Goal: Find specific page/section: Find specific page/section

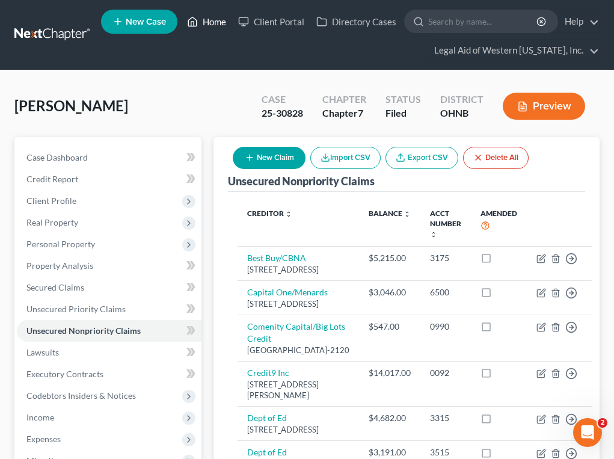
click at [218, 20] on link "Home" at bounding box center [206, 22] width 51 height 22
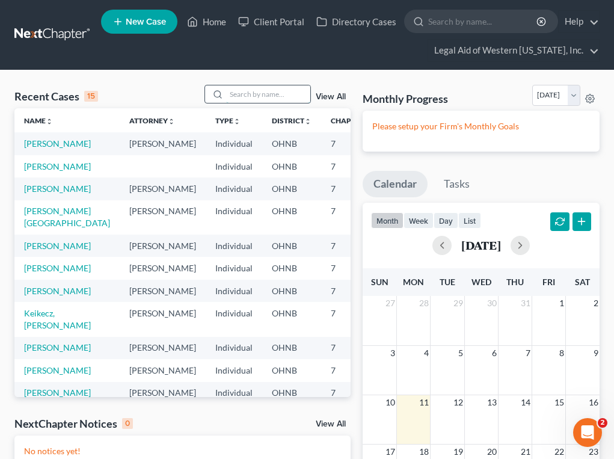
click at [272, 93] on input "search" at bounding box center [268, 93] width 84 height 17
type input "[PERSON_NAME]"
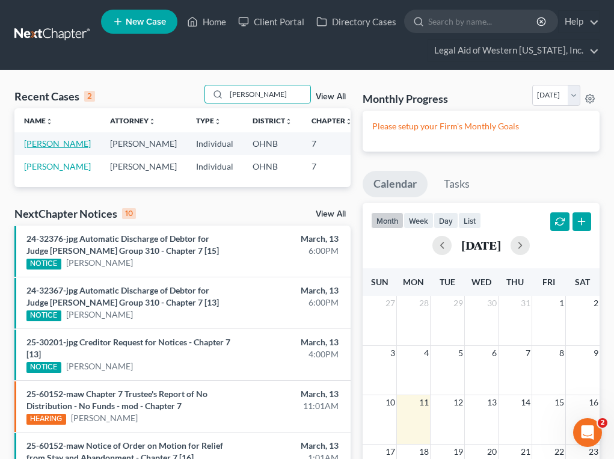
click at [43, 140] on link "[PERSON_NAME]" at bounding box center [57, 143] width 67 height 10
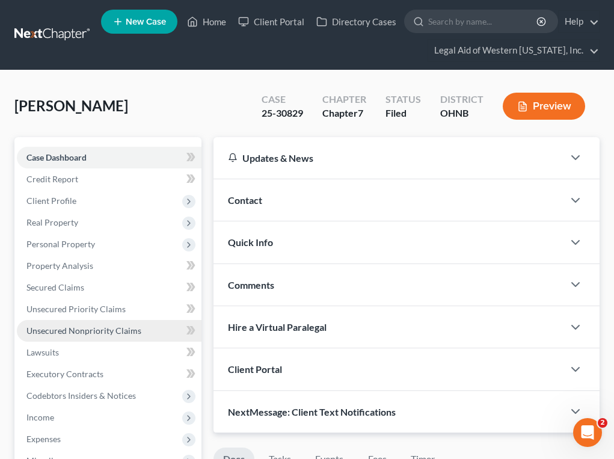
click at [112, 331] on span "Unsecured Nonpriority Claims" at bounding box center [83, 330] width 115 height 10
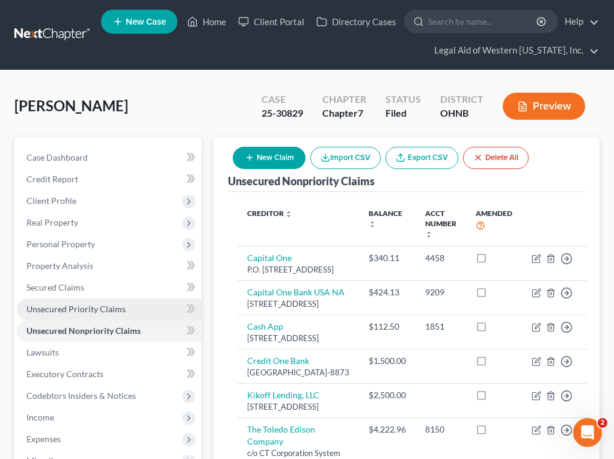
click at [101, 313] on span "Unsecured Priority Claims" at bounding box center [75, 309] width 99 height 10
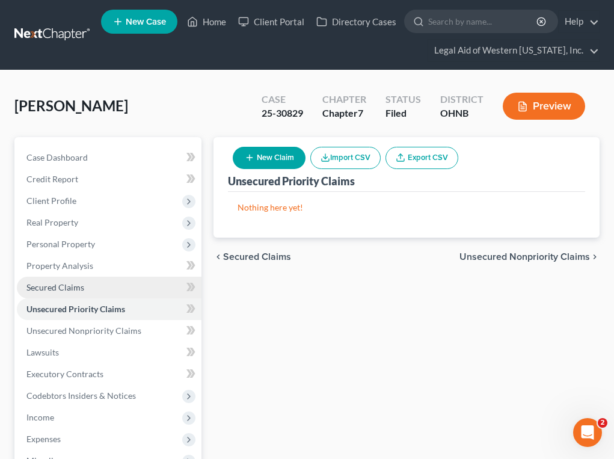
click at [81, 289] on span "Secured Claims" at bounding box center [55, 287] width 58 height 10
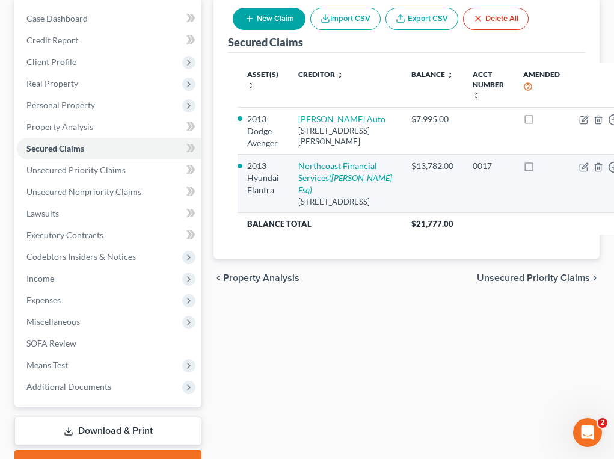
scroll to position [180, 0]
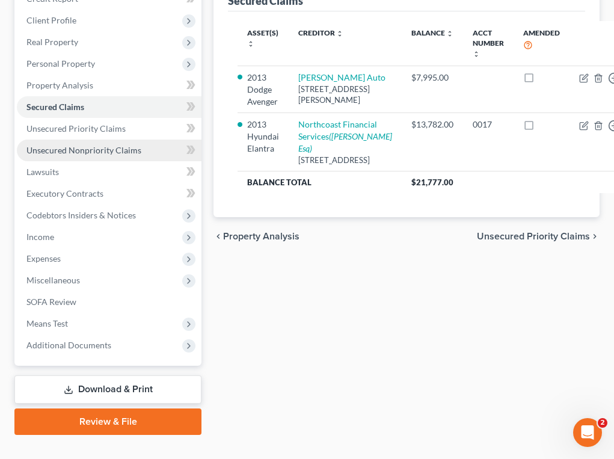
click at [117, 145] on span "Unsecured Nonpriority Claims" at bounding box center [83, 150] width 115 height 10
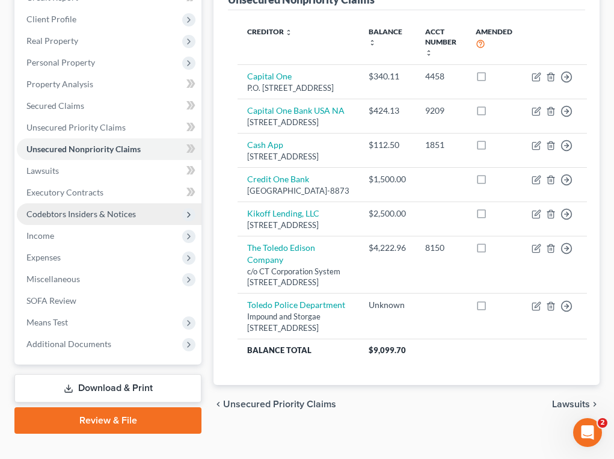
scroll to position [180, 0]
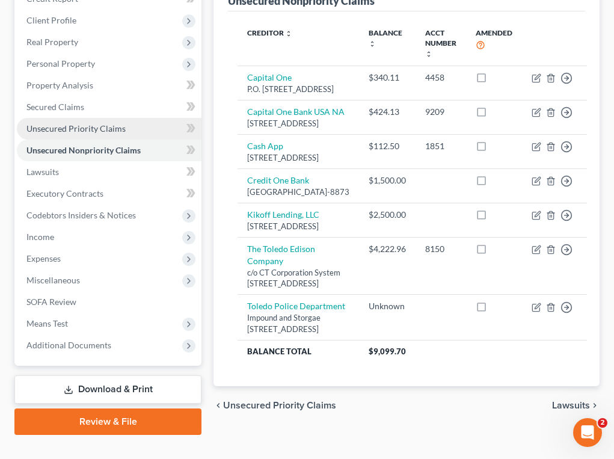
click at [99, 126] on span "Unsecured Priority Claims" at bounding box center [75, 128] width 99 height 10
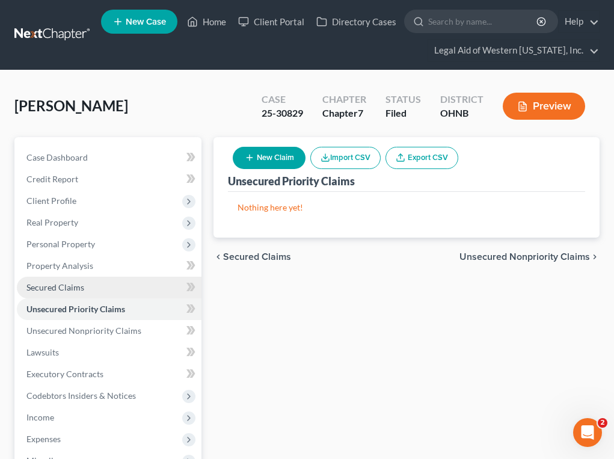
click at [82, 291] on span "Secured Claims" at bounding box center [55, 287] width 58 height 10
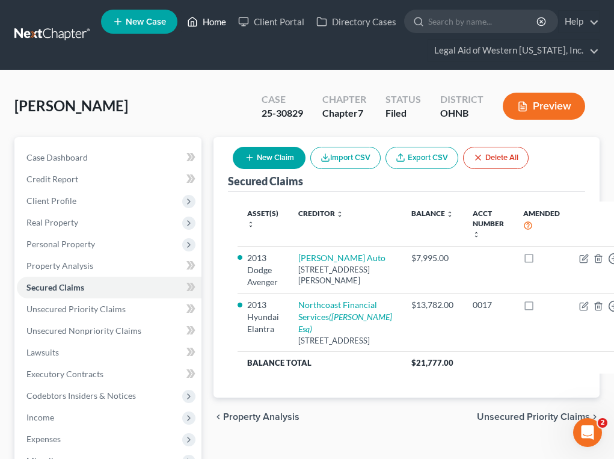
click at [206, 19] on link "Home" at bounding box center [206, 22] width 51 height 22
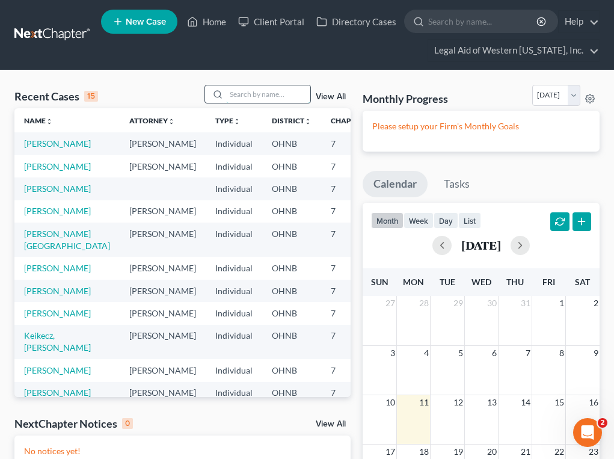
click at [259, 93] on input "search" at bounding box center [268, 93] width 84 height 17
type input "[PERSON_NAME]"
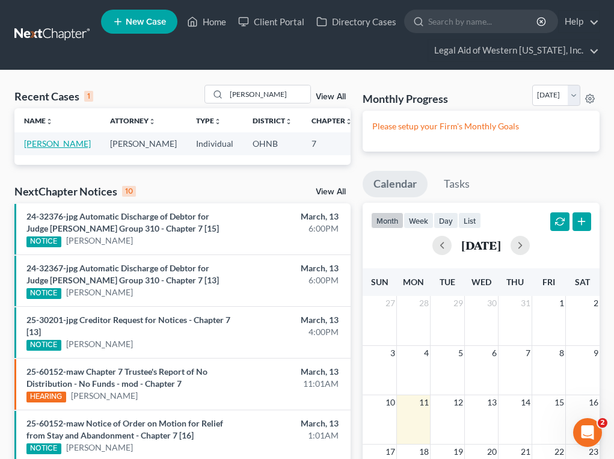
click at [45, 146] on link "[PERSON_NAME]" at bounding box center [57, 143] width 67 height 10
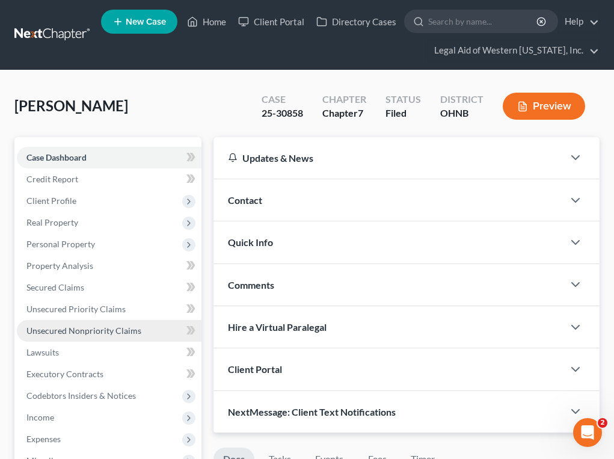
click at [85, 334] on span "Unsecured Nonpriority Claims" at bounding box center [83, 330] width 115 height 10
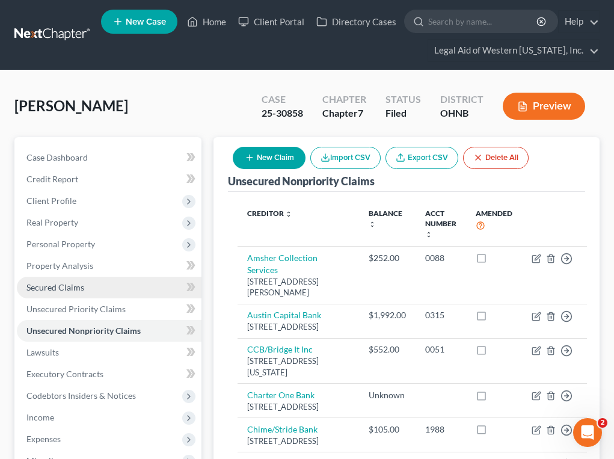
click at [72, 287] on span "Secured Claims" at bounding box center [55, 287] width 58 height 10
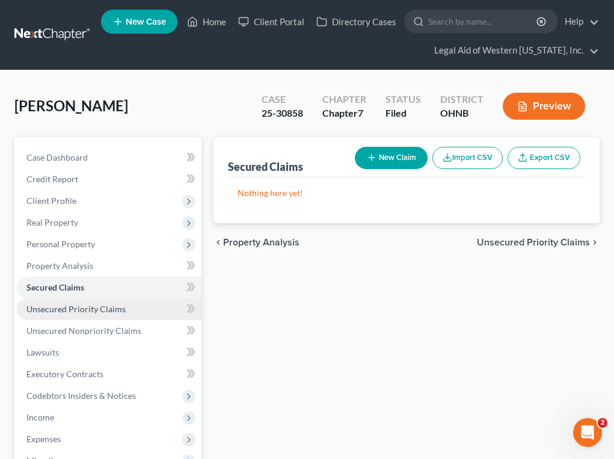
click at [79, 312] on span "Unsecured Priority Claims" at bounding box center [75, 309] width 99 height 10
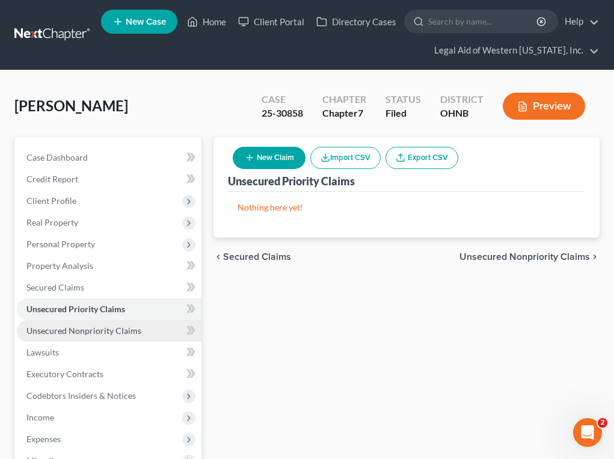
click at [89, 334] on span "Unsecured Nonpriority Claims" at bounding box center [83, 330] width 115 height 10
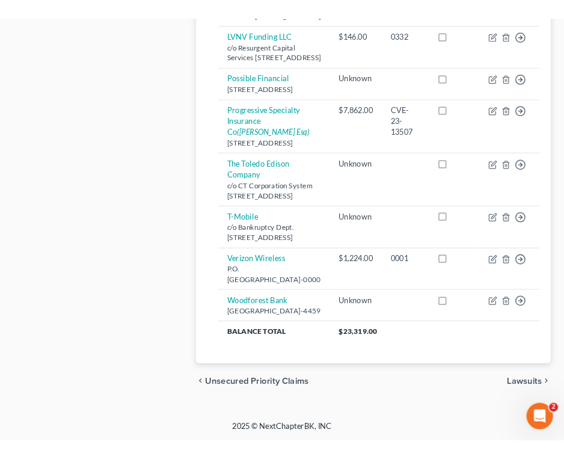
scroll to position [791, 0]
